Goal: Navigation & Orientation: Go to known website

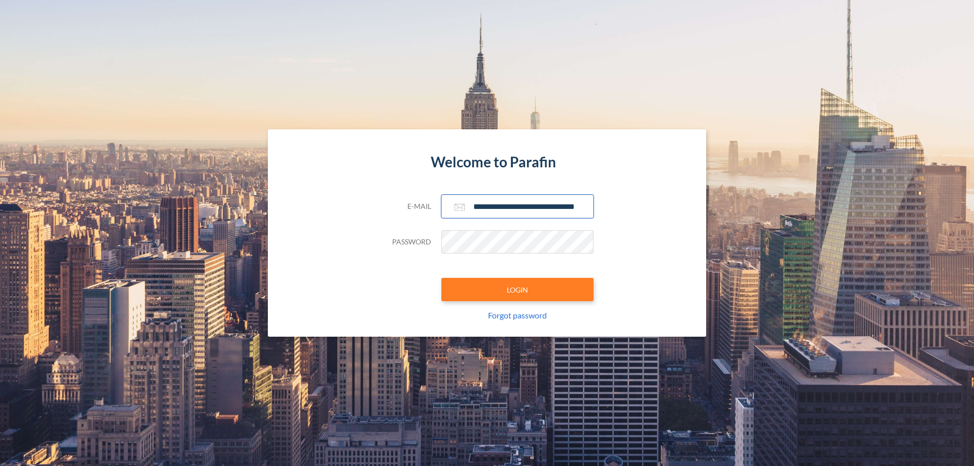
type input "**********"
click at [518, 290] on button "LOGIN" at bounding box center [518, 289] width 152 height 23
